Goal: Information Seeking & Learning: Learn about a topic

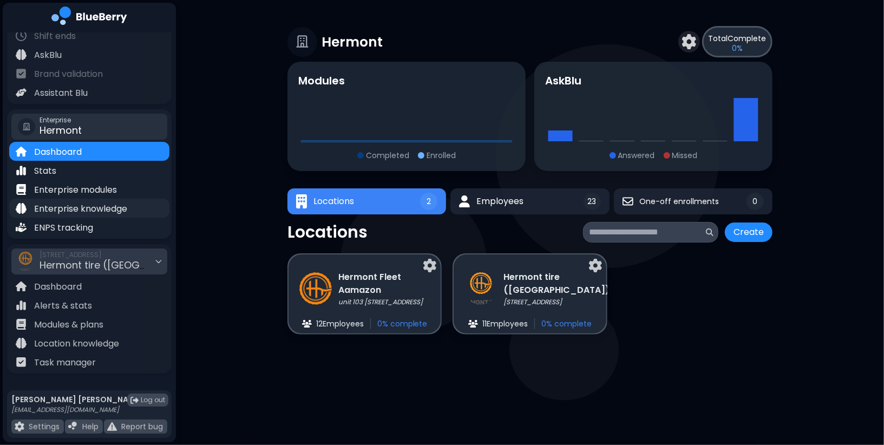
click at [109, 213] on p "Enterprise knowledge" at bounding box center [80, 208] width 93 height 13
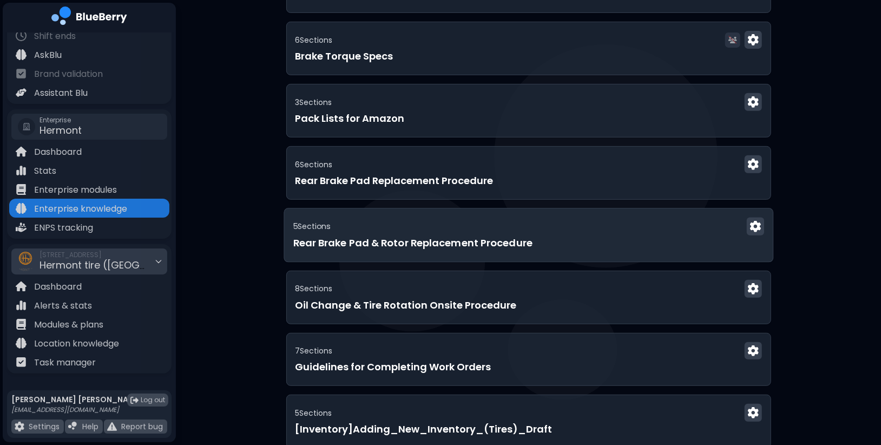
scroll to position [285, 0]
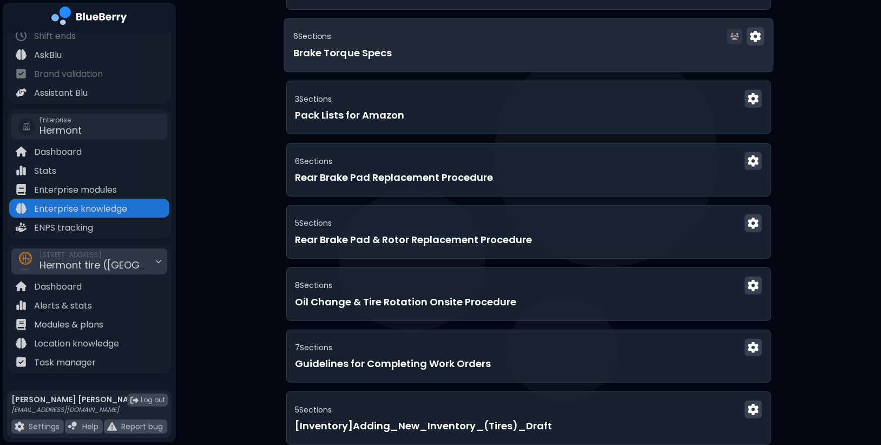
click at [440, 64] on div "6 Section s Brake Torque Specs" at bounding box center [529, 45] width 490 height 54
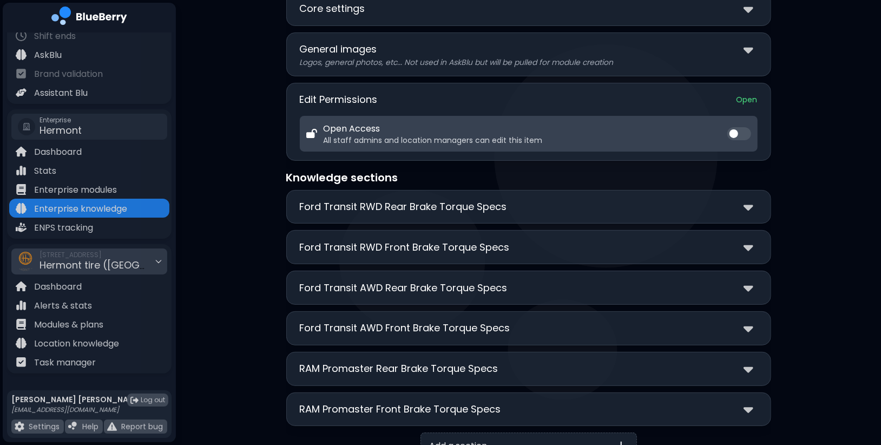
scroll to position [116, 0]
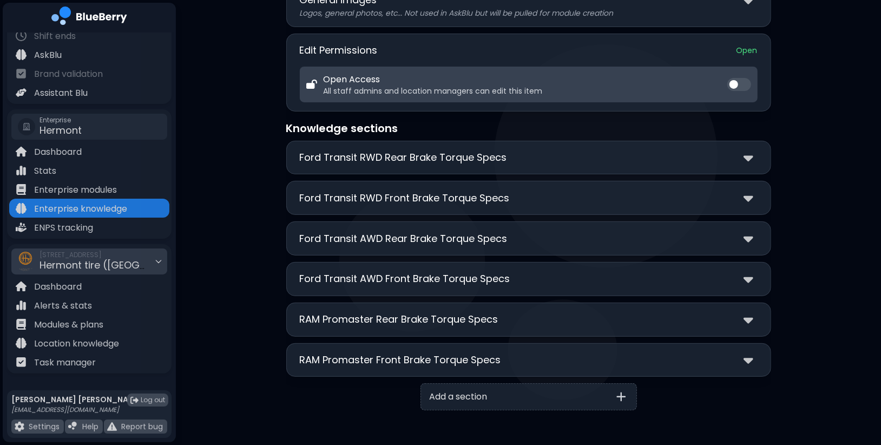
click at [450, 237] on p "Ford Transit AWD Rear Brake Torque Specs" at bounding box center [404, 238] width 208 height 15
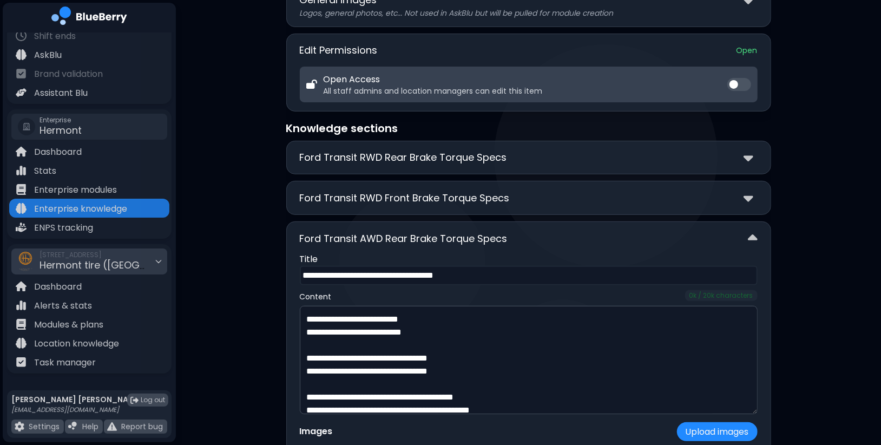
click at [454, 231] on p "Ford Transit AWD Rear Brake Torque Specs" at bounding box center [404, 238] width 208 height 15
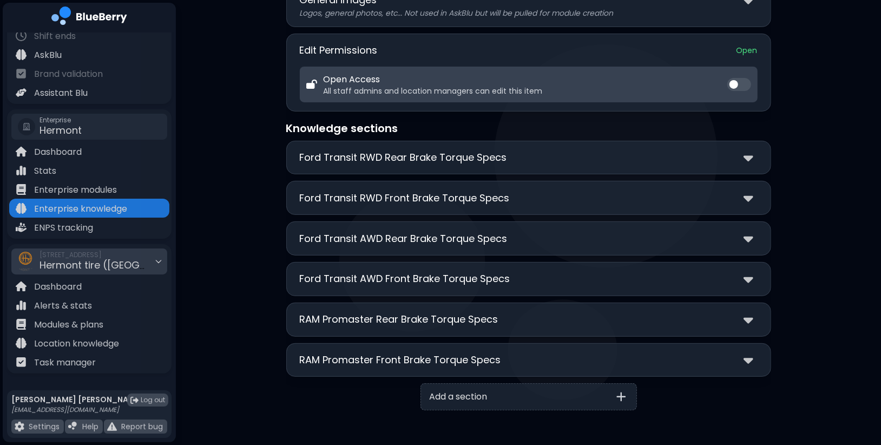
click at [438, 272] on p "Ford Transit AWD Front Brake Torque Specs" at bounding box center [405, 278] width 211 height 15
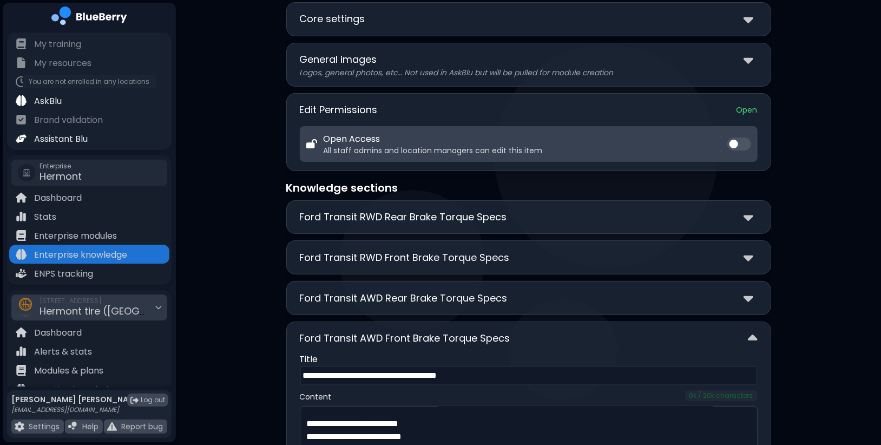
scroll to position [0, 0]
click at [94, 97] on div "AskBlu" at bounding box center [89, 101] width 160 height 19
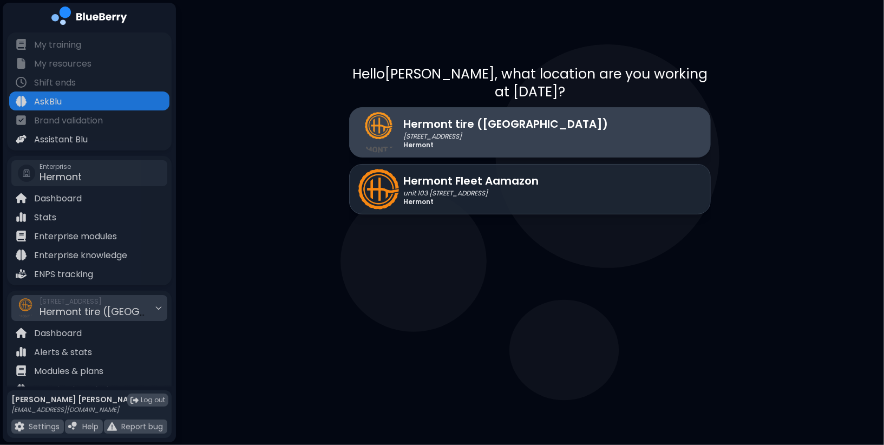
click at [527, 132] on p "[STREET_ADDRESS]" at bounding box center [505, 136] width 205 height 9
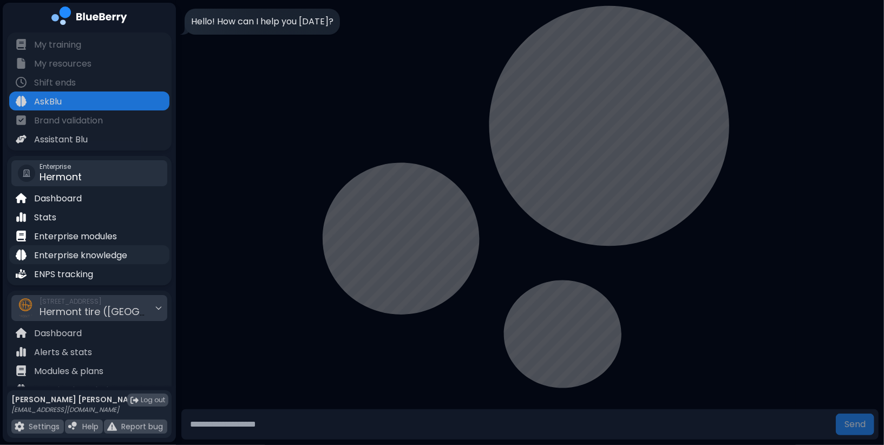
click at [94, 254] on p "Enterprise knowledge" at bounding box center [80, 255] width 93 height 13
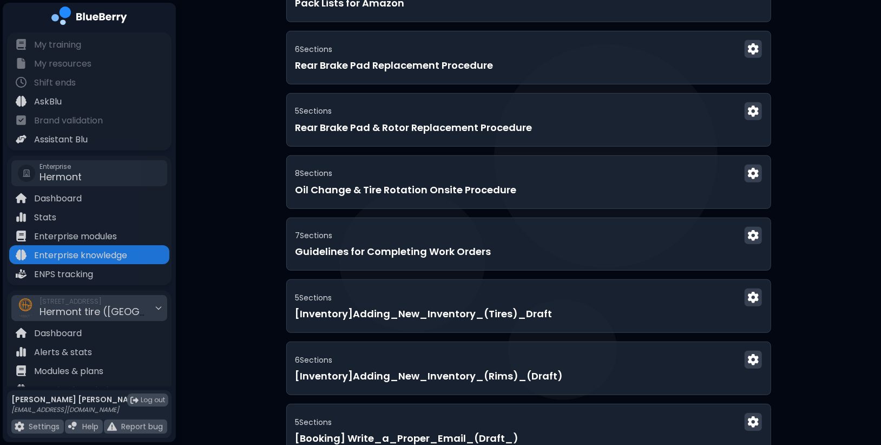
scroll to position [401, 0]
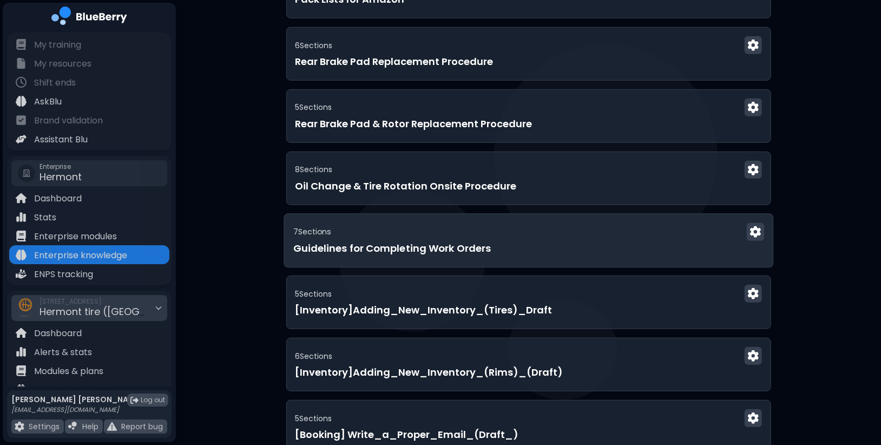
click at [448, 230] on div "7 Section s" at bounding box center [529, 232] width 472 height 18
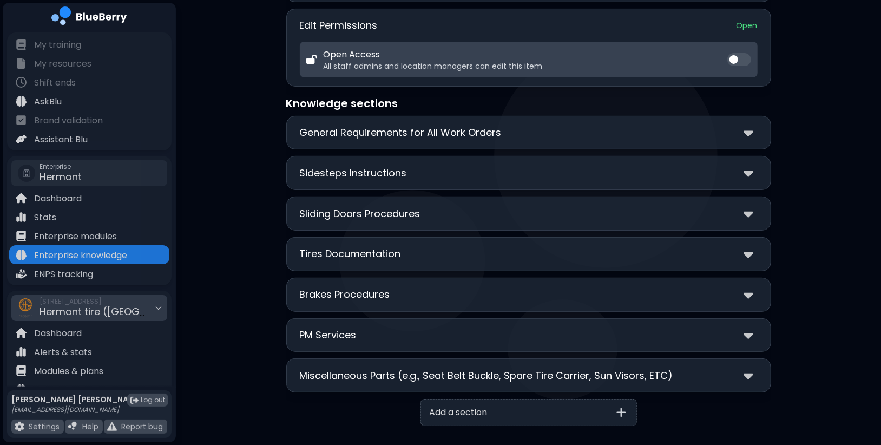
scroll to position [156, 0]
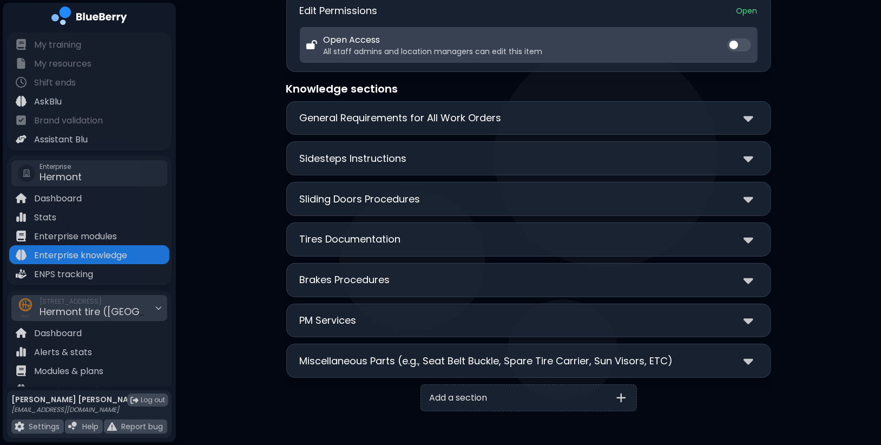
click at [400, 272] on div "Brakes Procedures" at bounding box center [529, 280] width 458 height 16
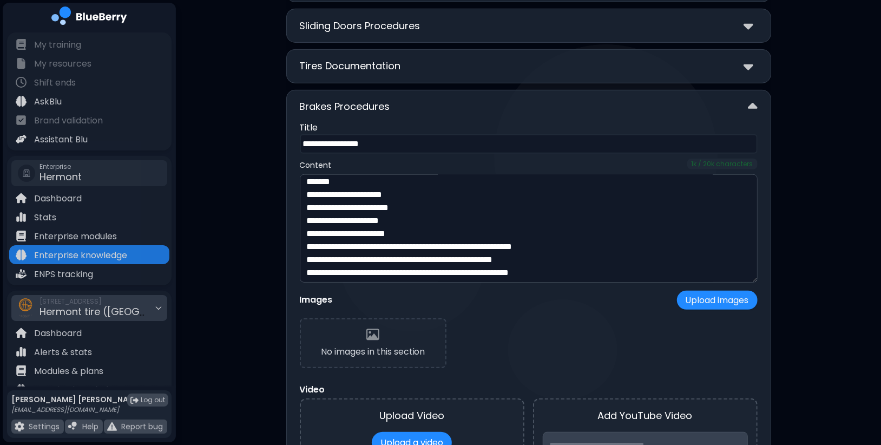
scroll to position [0, 0]
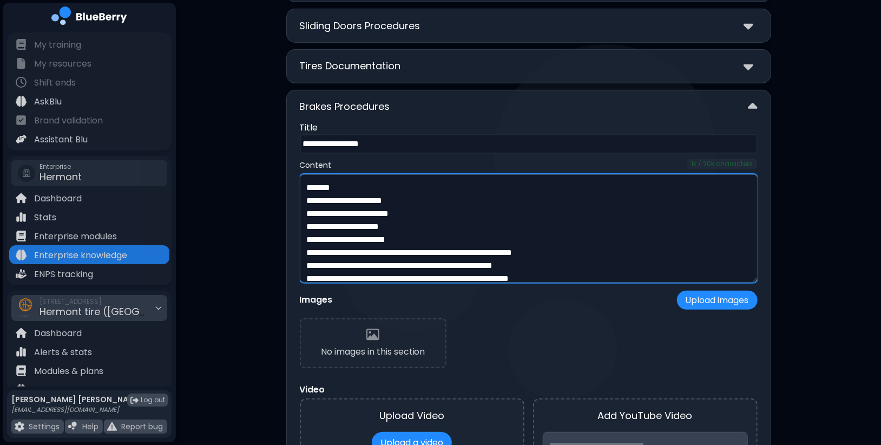
click at [430, 232] on textarea "**********" at bounding box center [529, 228] width 459 height 108
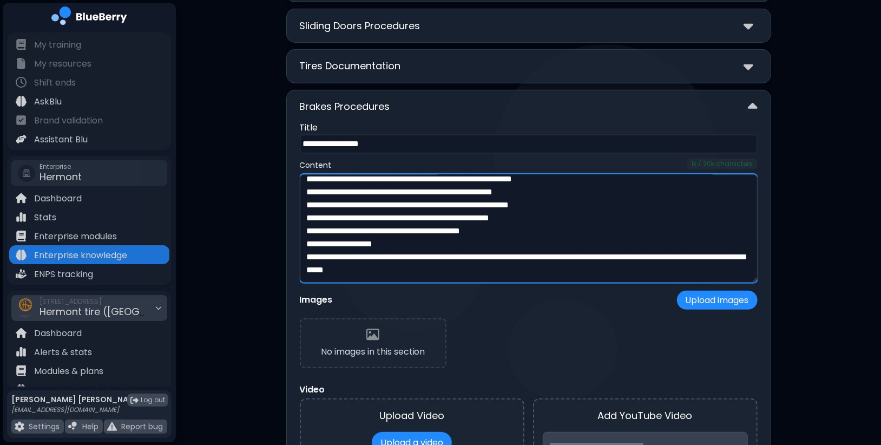
click at [483, 263] on textarea "**********" at bounding box center [529, 228] width 459 height 108
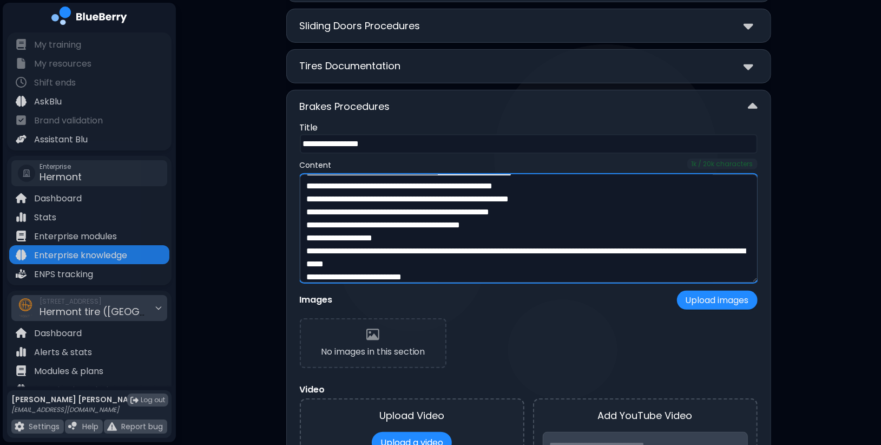
click at [384, 270] on textarea "**********" at bounding box center [529, 228] width 459 height 108
type textarea "**********"
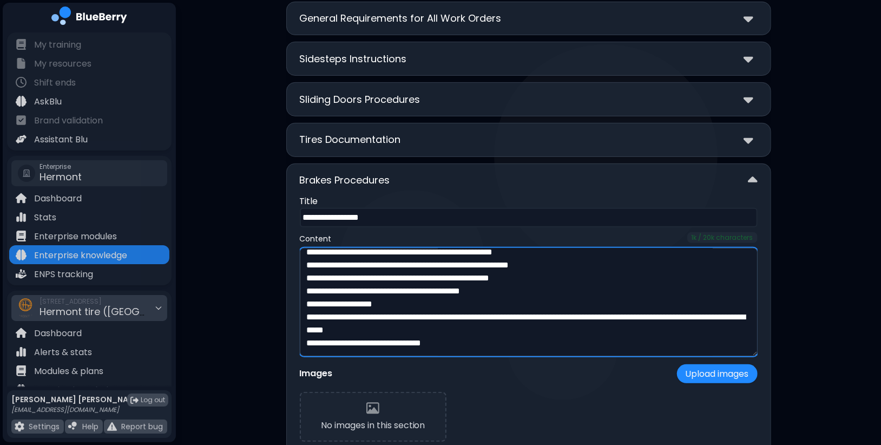
scroll to position [248, 0]
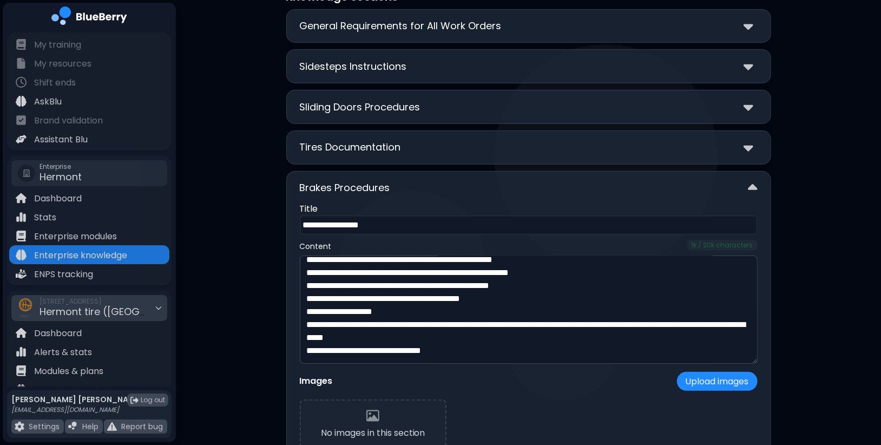
click at [609, 180] on div "Brakes Procedures" at bounding box center [529, 188] width 458 height 16
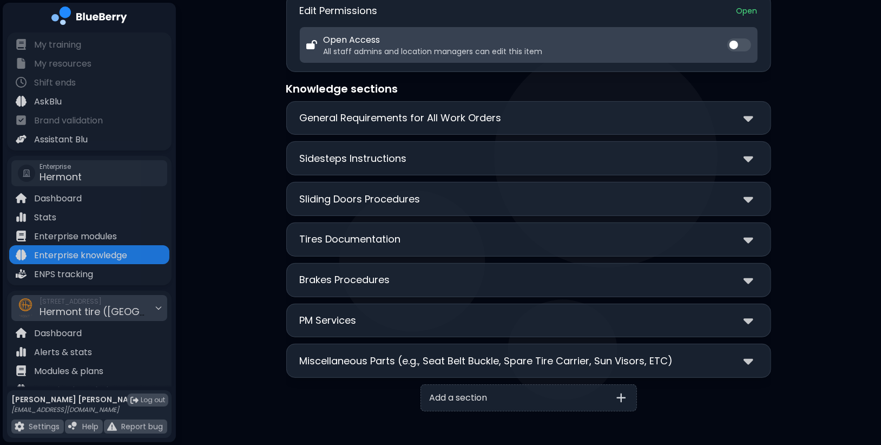
scroll to position [0, 0]
